Goal: Find specific page/section: Find specific page/section

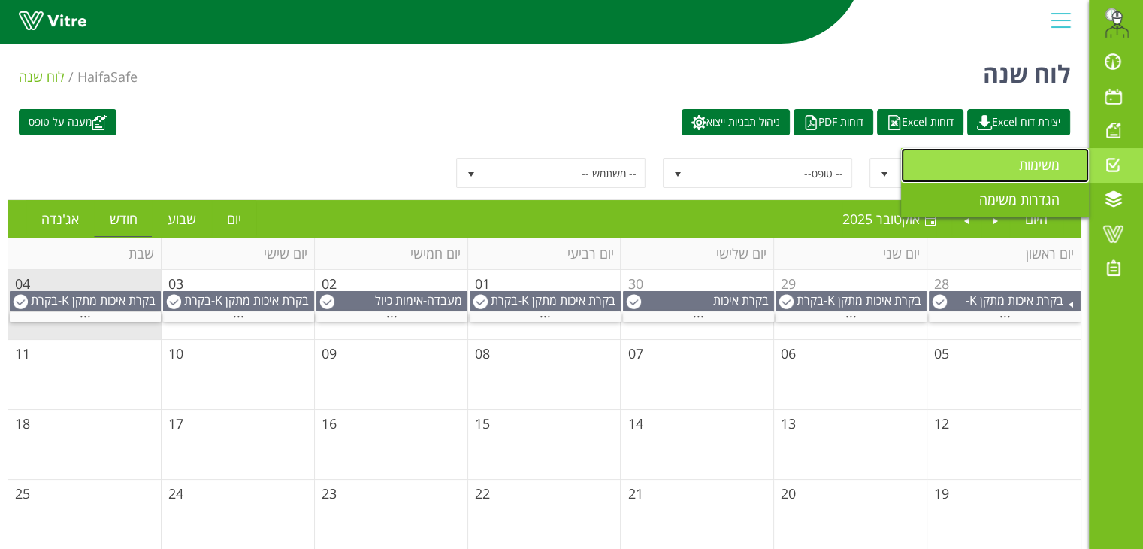
click at [1046, 159] on span "משימות" at bounding box center [1048, 165] width 59 height 18
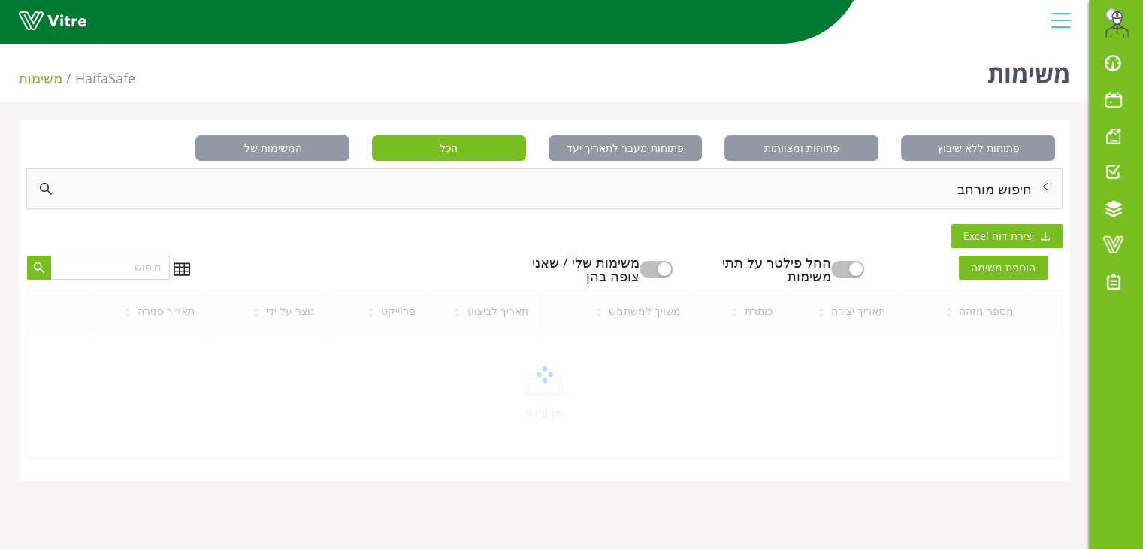
click at [1023, 192] on div "חיפוש מורחב" at bounding box center [544, 188] width 1035 height 39
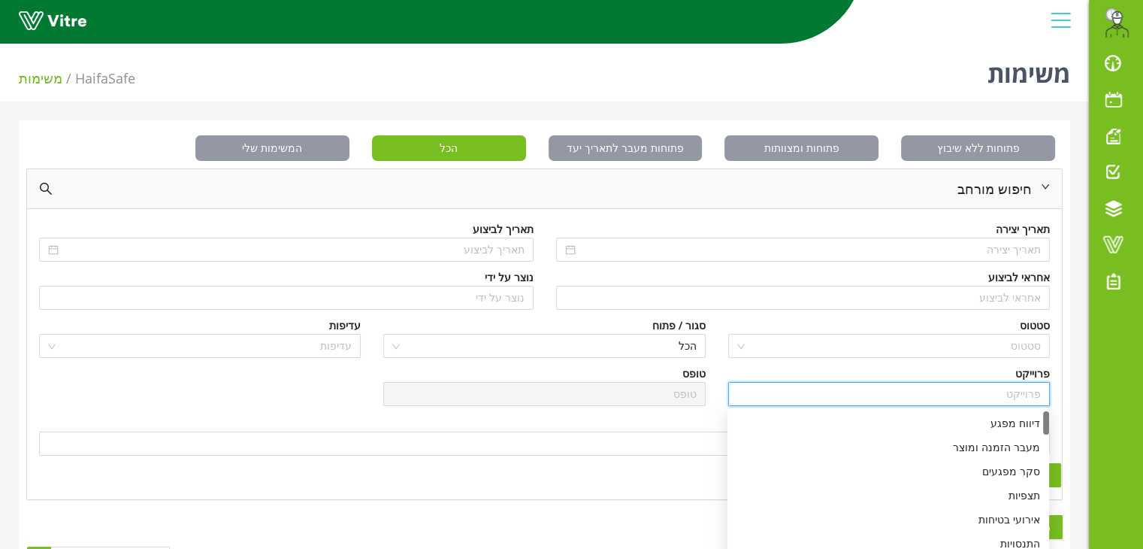
click at [998, 392] on input "search" at bounding box center [889, 394] width 304 height 23
click at [995, 471] on div "אירועי בטיחות" at bounding box center [889, 474] width 304 height 17
type input "אירועי בטיחות"
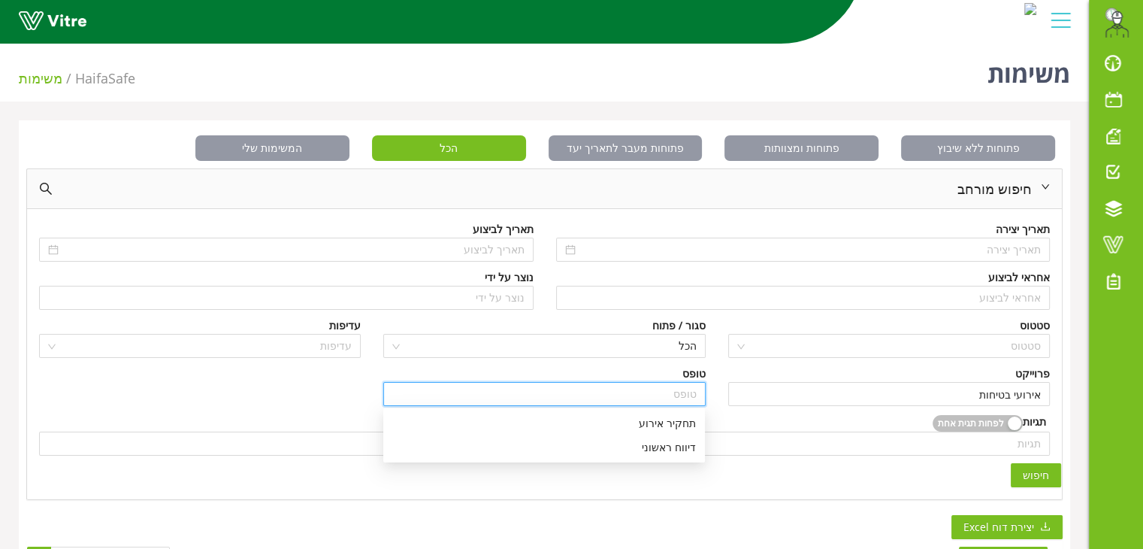
click at [668, 392] on input "search" at bounding box center [544, 394] width 304 height 23
click at [665, 442] on div "דיווח ראשוני" at bounding box center [544, 447] width 304 height 17
type input "דיווח ראשוני"
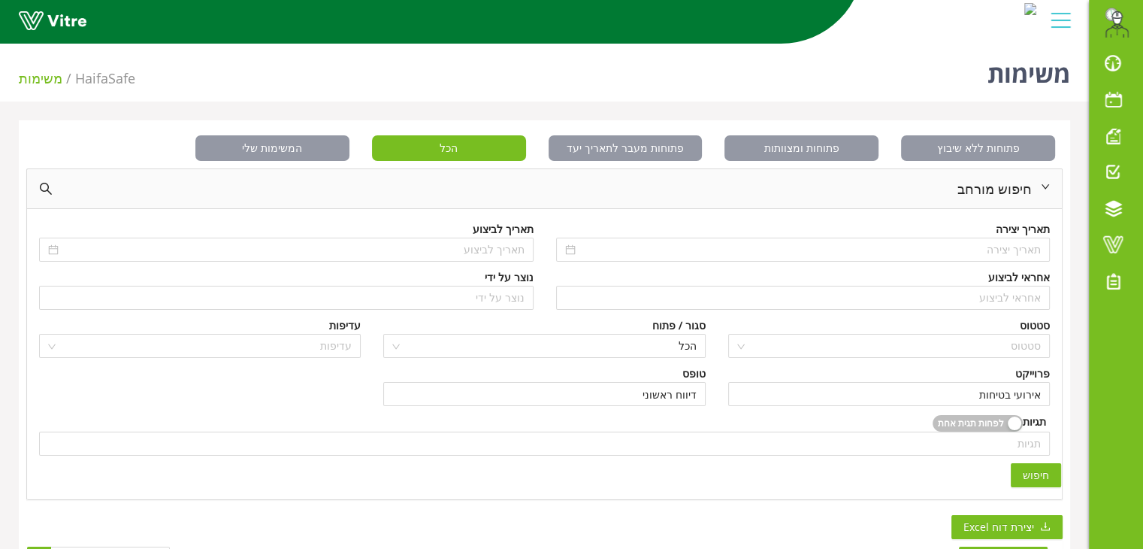
click at [1019, 474] on button "חיפוש" at bounding box center [1036, 475] width 50 height 24
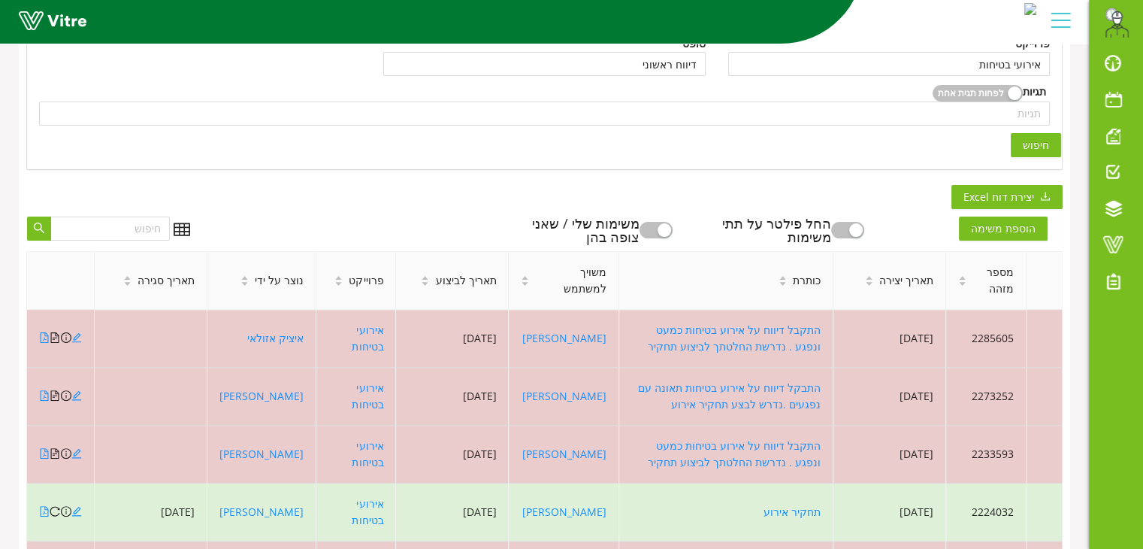
scroll to position [331, 0]
click at [1116, 244] on span at bounding box center [1114, 244] width 38 height 18
